Goal: Task Accomplishment & Management: Manage account settings

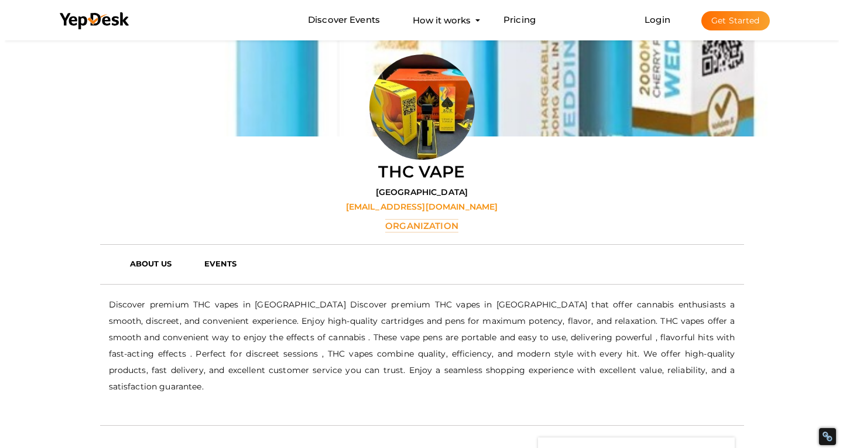
scroll to position [96, 0]
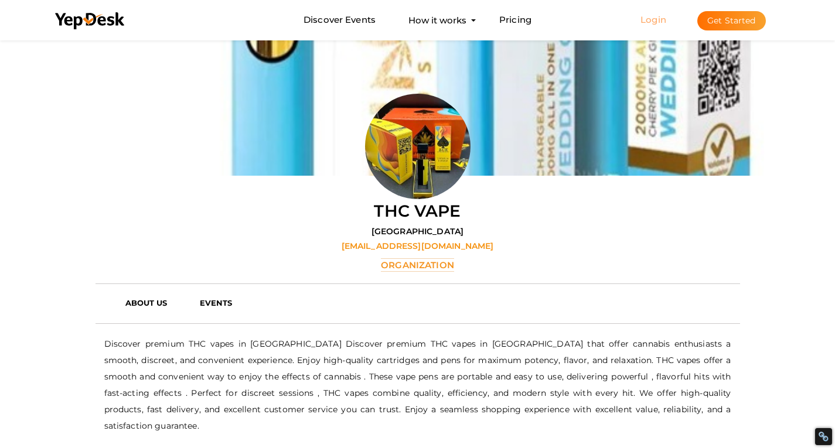
click at [662, 16] on link "Login" at bounding box center [653, 19] width 26 height 11
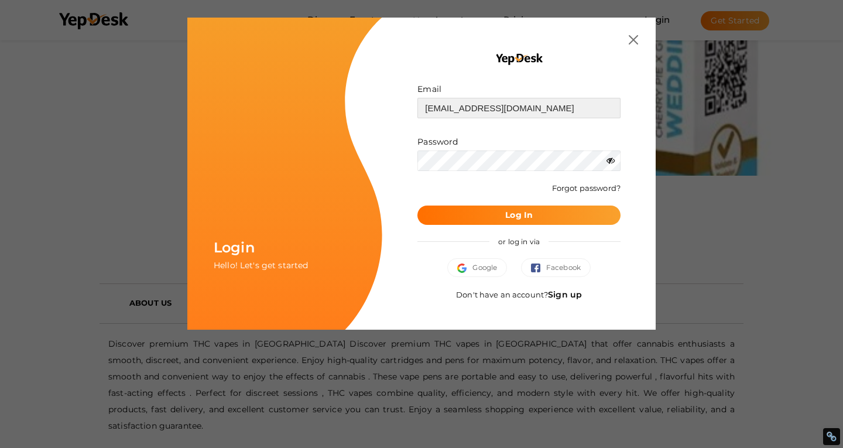
drag, startPoint x: 545, startPoint y: 109, endPoint x: 354, endPoint y: 110, distance: 190.9
click at [359, 111] on div "Login Hello! Let's get started Email sjn7878@hotmail.com Invalid email. Passwor…" at bounding box center [421, 174] width 469 height 312
paste input "m6322362@g"
type input "[EMAIL_ADDRESS][DOMAIN_NAME]"
click at [358, 147] on div "Login Hello! Let's get started Email m6322362@gmail.com Invalid email. Password…" at bounding box center [421, 174] width 469 height 312
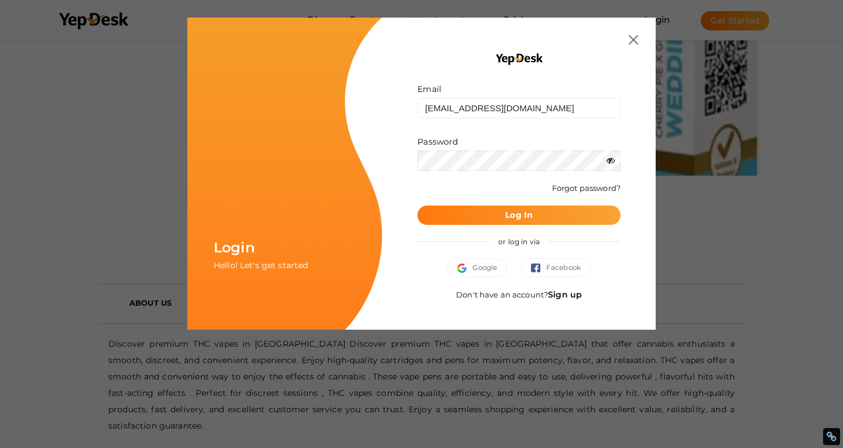
click at [453, 219] on button "Log In" at bounding box center [519, 215] width 203 height 19
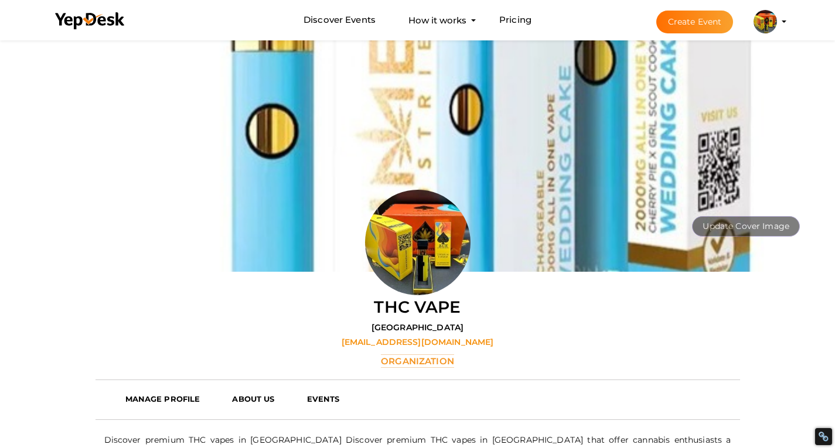
click at [777, 22] on profile-pic at bounding box center [764, 20] width 23 height 9
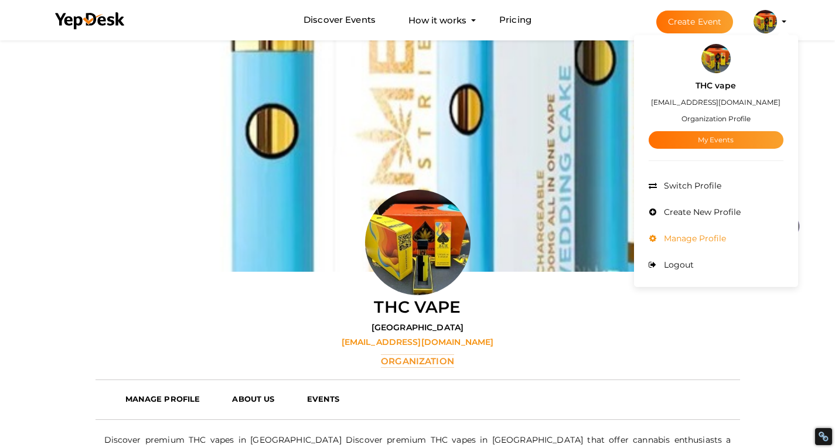
click at [686, 240] on span "Manage Profile" at bounding box center [693, 238] width 65 height 11
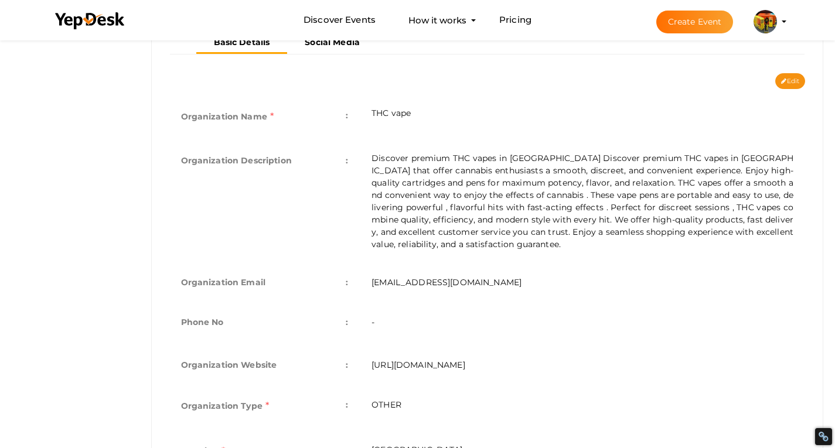
scroll to position [169, 0]
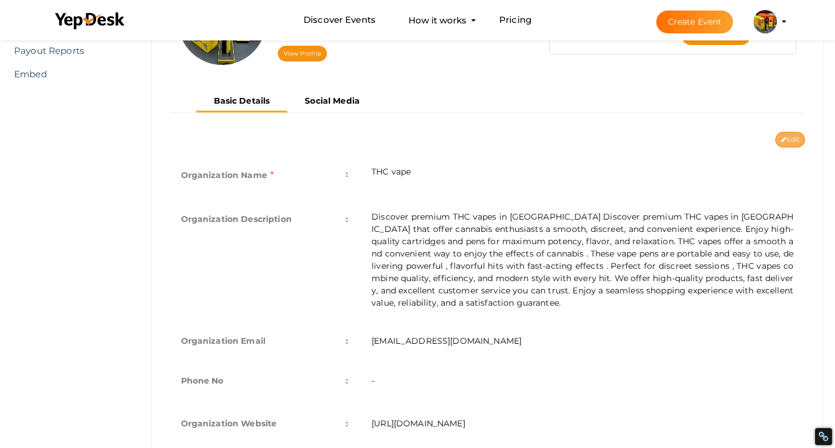
click at [790, 138] on button "Edit" at bounding box center [790, 140] width 30 height 16
type input "THC vape"
type textarea "Discover premium THC vapes in [GEOGRAPHIC_DATA] Discover premium THC vapes in […"
type input "[EMAIL_ADDRESS][DOMAIN_NAME]"
type input "https://diethcvapes.de"
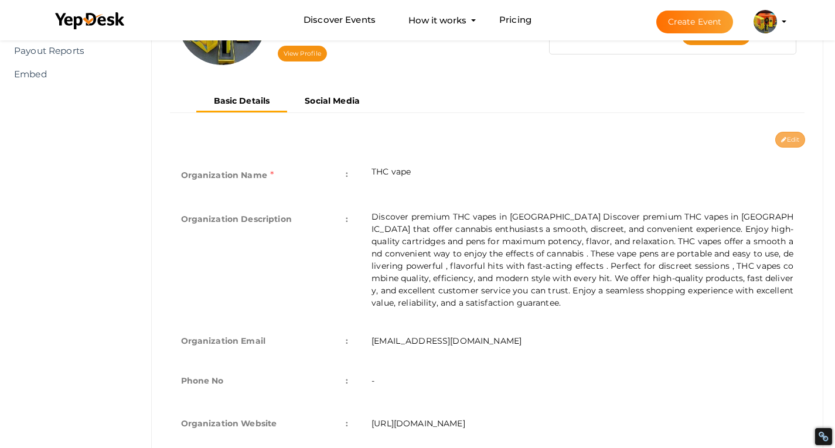
select select "9"
type input "[GEOGRAPHIC_DATA]"
type input "thc-vape"
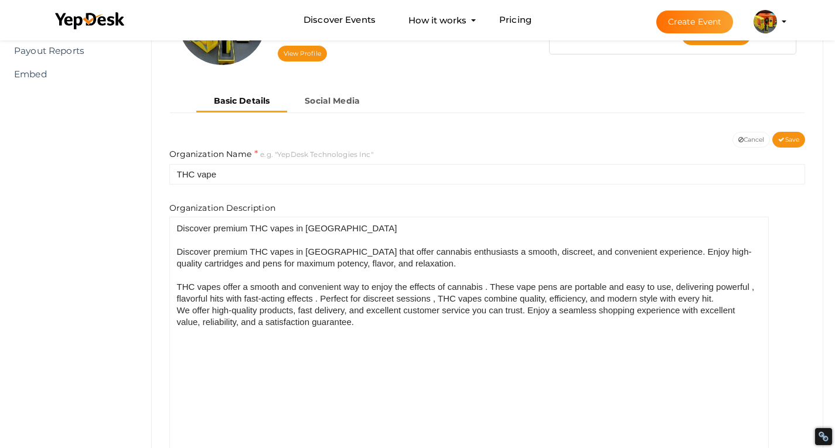
drag, startPoint x: 802, startPoint y: 261, endPoint x: 765, endPoint y: 476, distance: 218.0
click at [765, 279] on html "Discover Events How it works Powerful Registration / Ticketing Start selling yo…" at bounding box center [417, 55] width 835 height 448
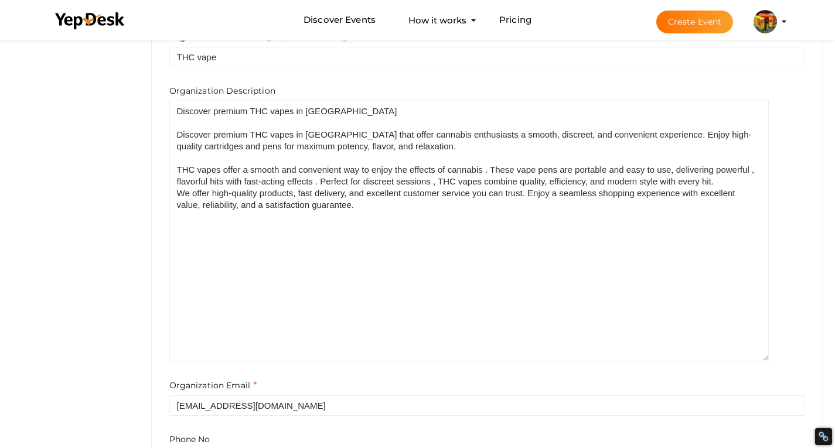
scroll to position [344, 0]
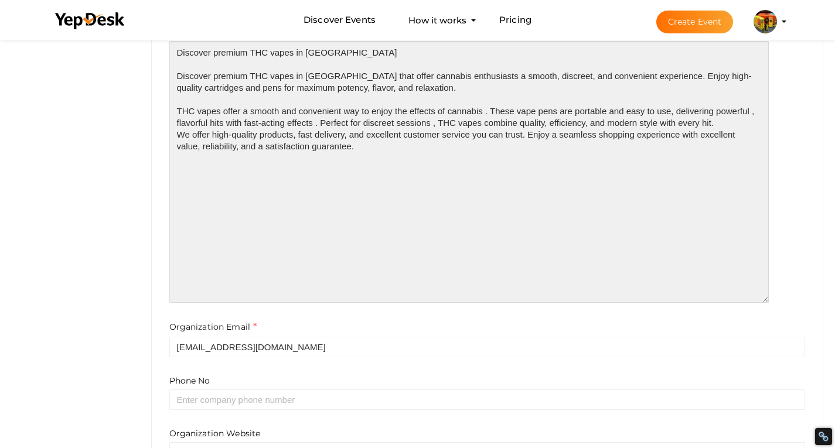
click at [374, 147] on textarea "Discover premium THC vapes in [GEOGRAPHIC_DATA] Discover premium THC vapes in […" at bounding box center [468, 172] width 599 height 262
click at [439, 87] on textarea "Discover premium THC vapes in [GEOGRAPHIC_DATA] Discover premium THC vapes in […" at bounding box center [468, 172] width 599 height 262
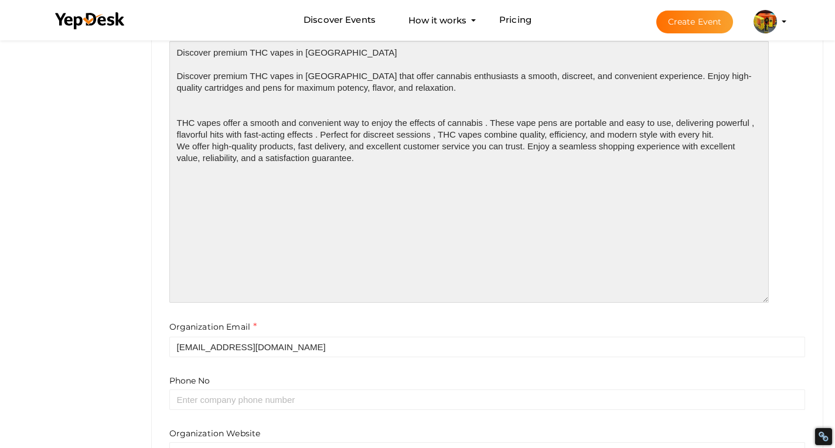
paste textarea "<a href="https://diethcvapes.de/product-category/thc-vape-germany/"><b>THC vape…"
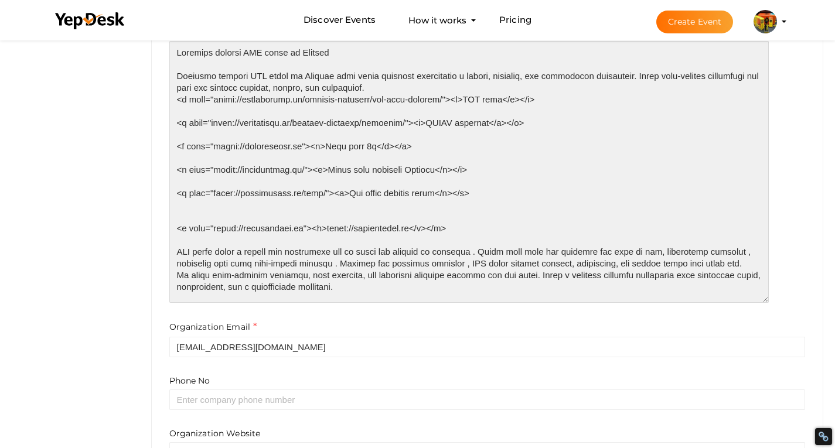
click at [439, 87] on textarea at bounding box center [468, 172] width 599 height 262
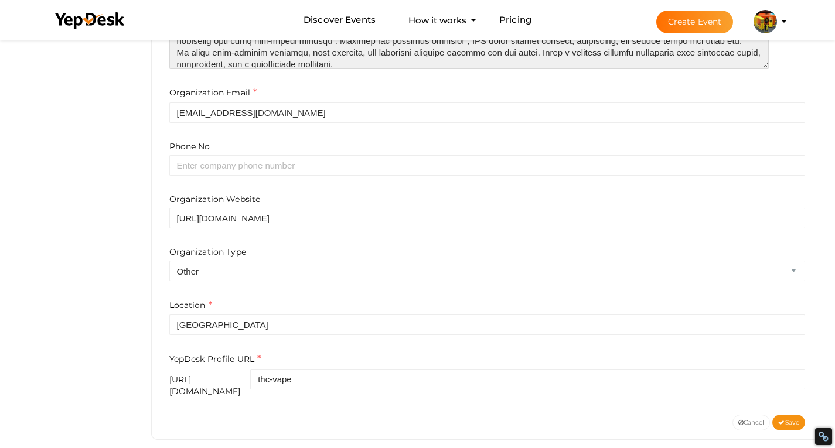
scroll to position [586, 0]
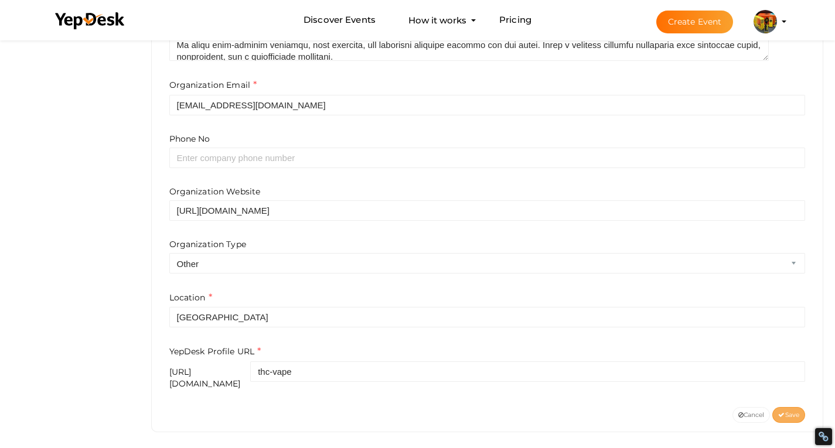
click at [788, 411] on span "Save" at bounding box center [788, 415] width 21 height 8
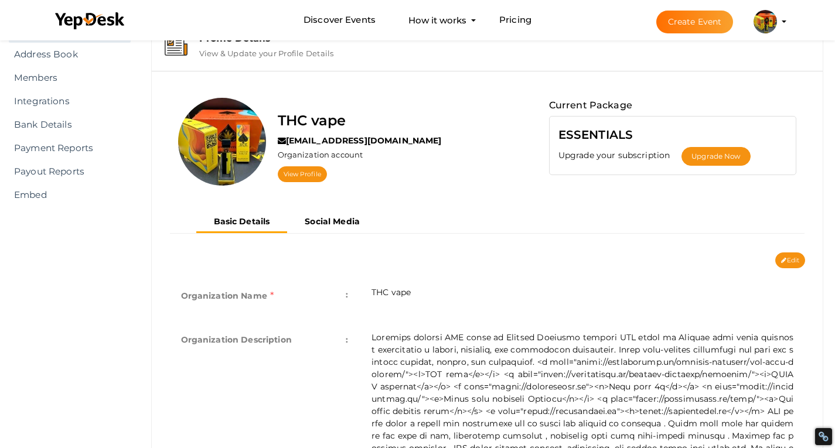
scroll to position [42, 0]
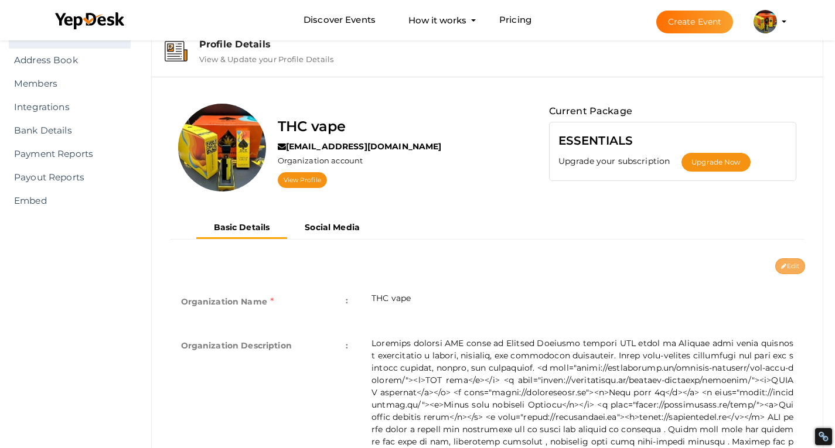
click at [791, 261] on button "Edit" at bounding box center [790, 266] width 30 height 16
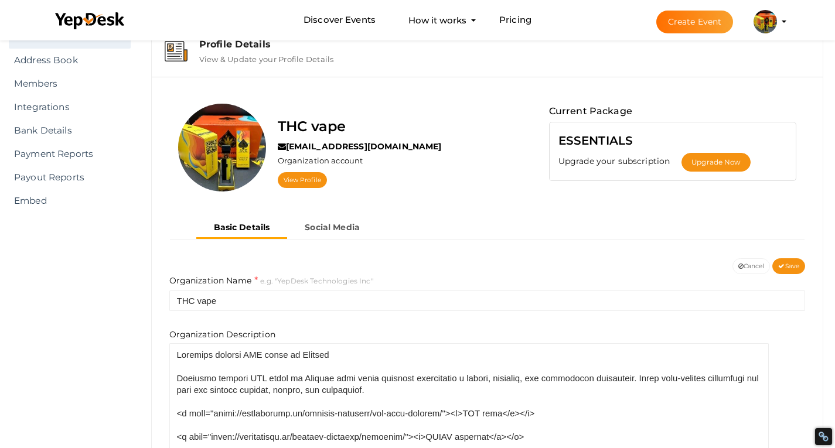
scroll to position [218, 0]
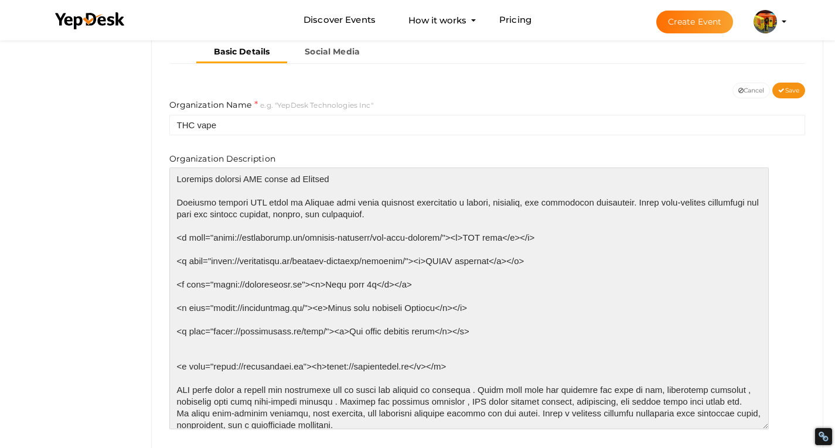
click at [202, 221] on textarea at bounding box center [468, 299] width 599 height 262
paste textarea "🛡️"
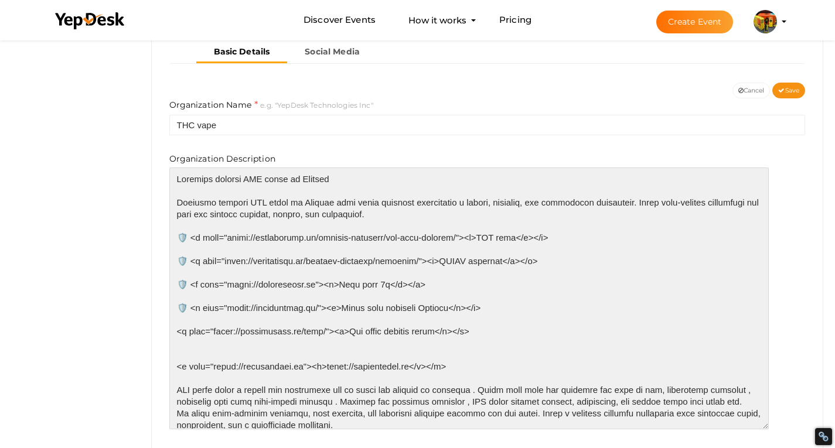
paste textarea "🛡️"
type textarea "Discover premium THC vapes in Germany Discover premium THC vapes in Germany tha…"
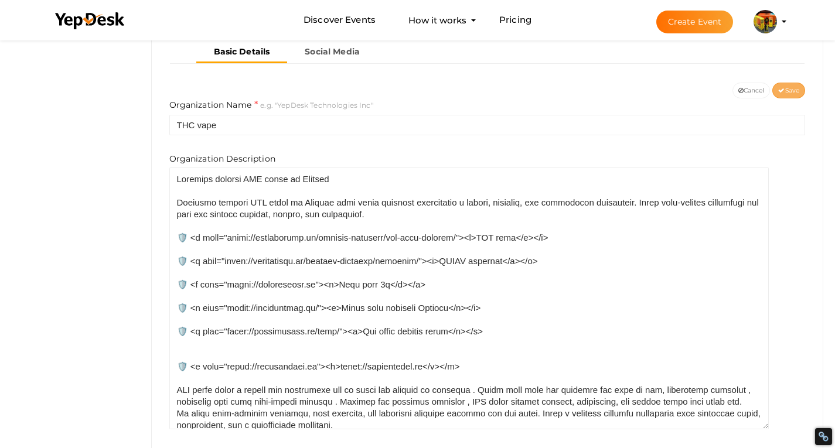
click at [792, 89] on span "Save" at bounding box center [788, 91] width 21 height 8
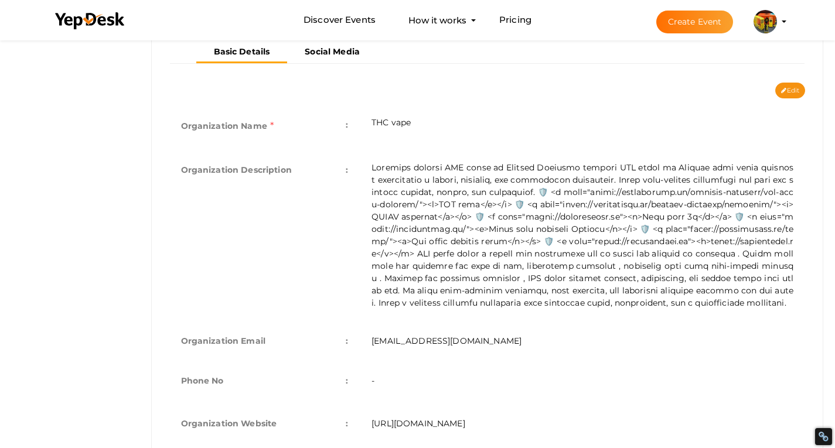
scroll to position [0, 0]
